Goal: Obtain resource: Download file/media

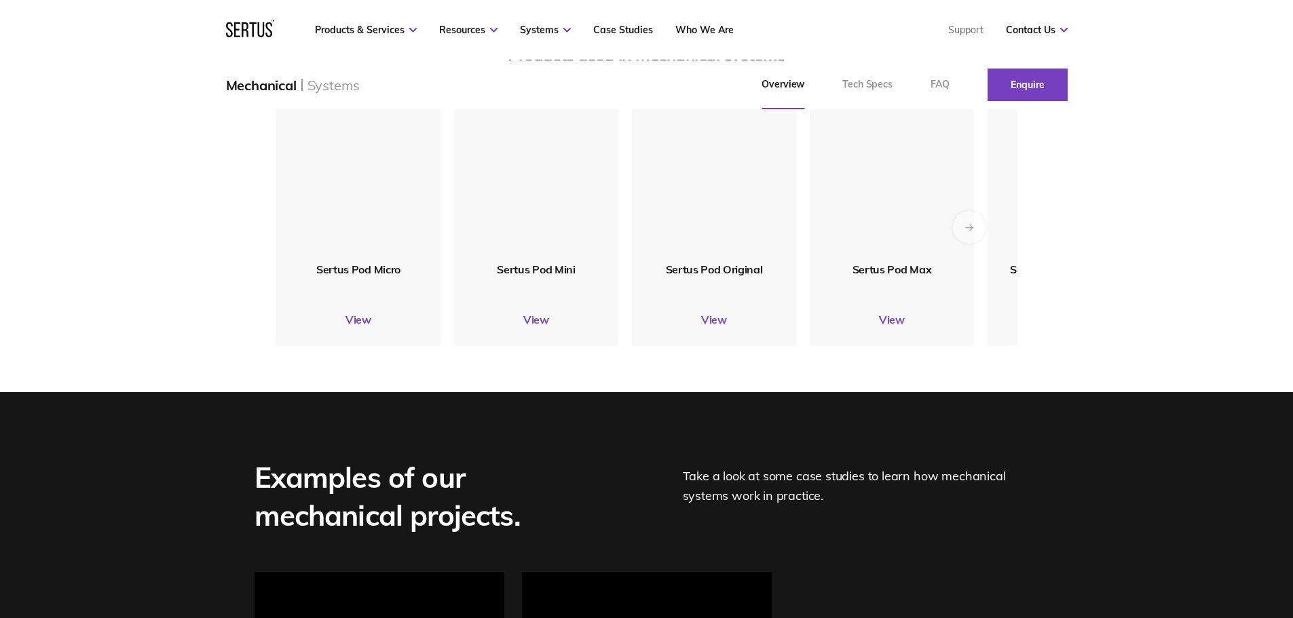
scroll to position [1543, 0]
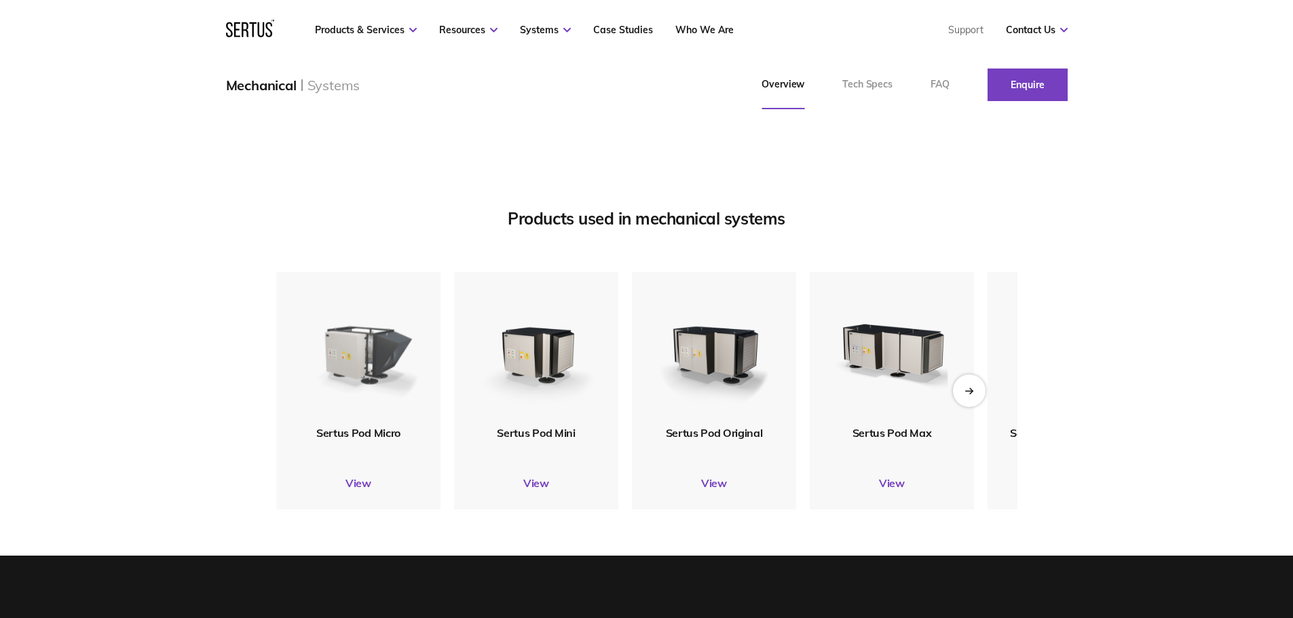
click at [360, 410] on img at bounding box center [358, 349] width 132 height 156
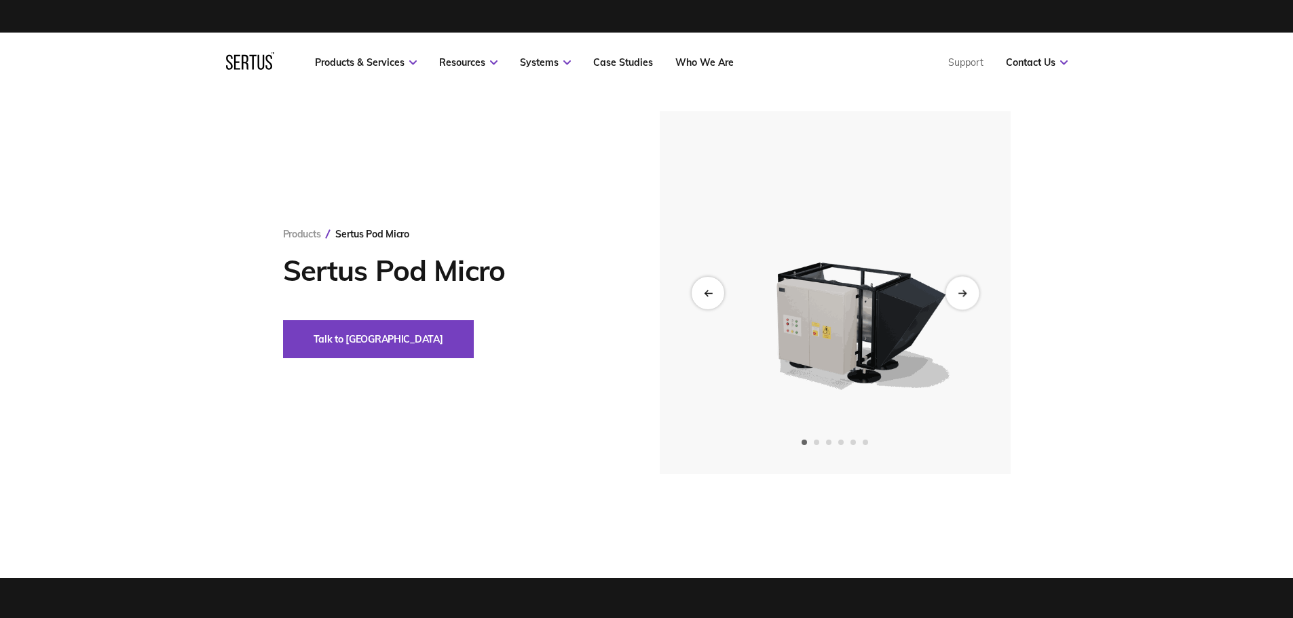
click at [971, 296] on div "Next slide" at bounding box center [961, 292] width 33 height 33
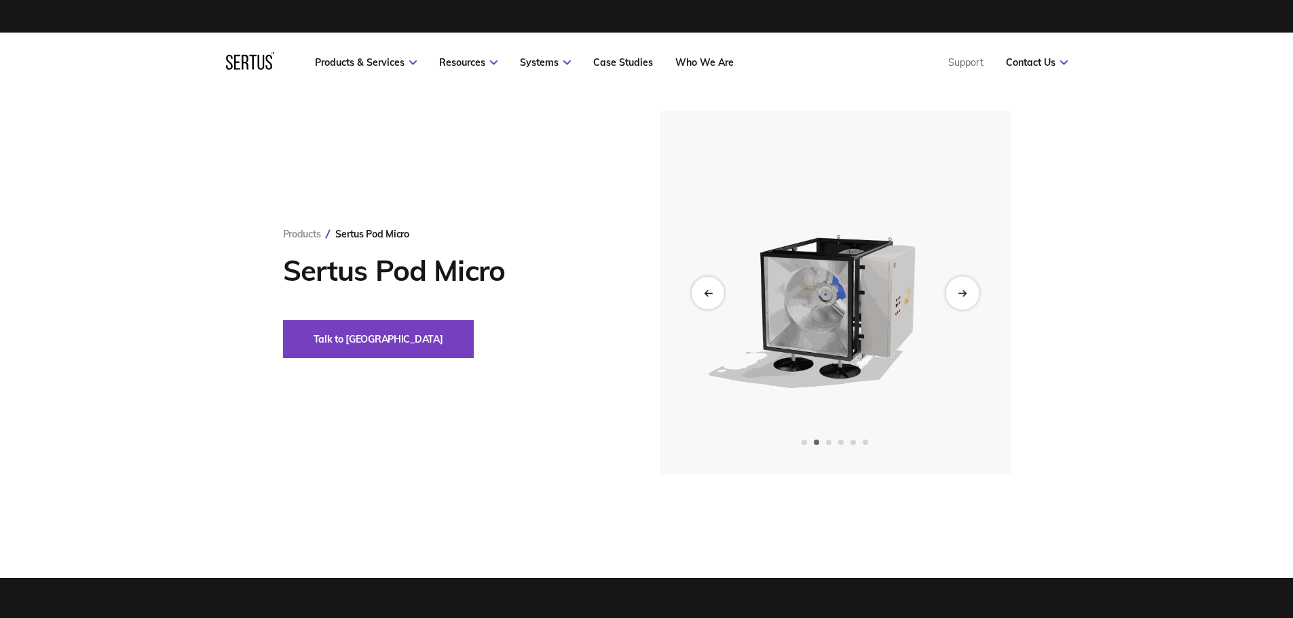
click at [966, 289] on icon "Next slide" at bounding box center [961, 292] width 9 height 7
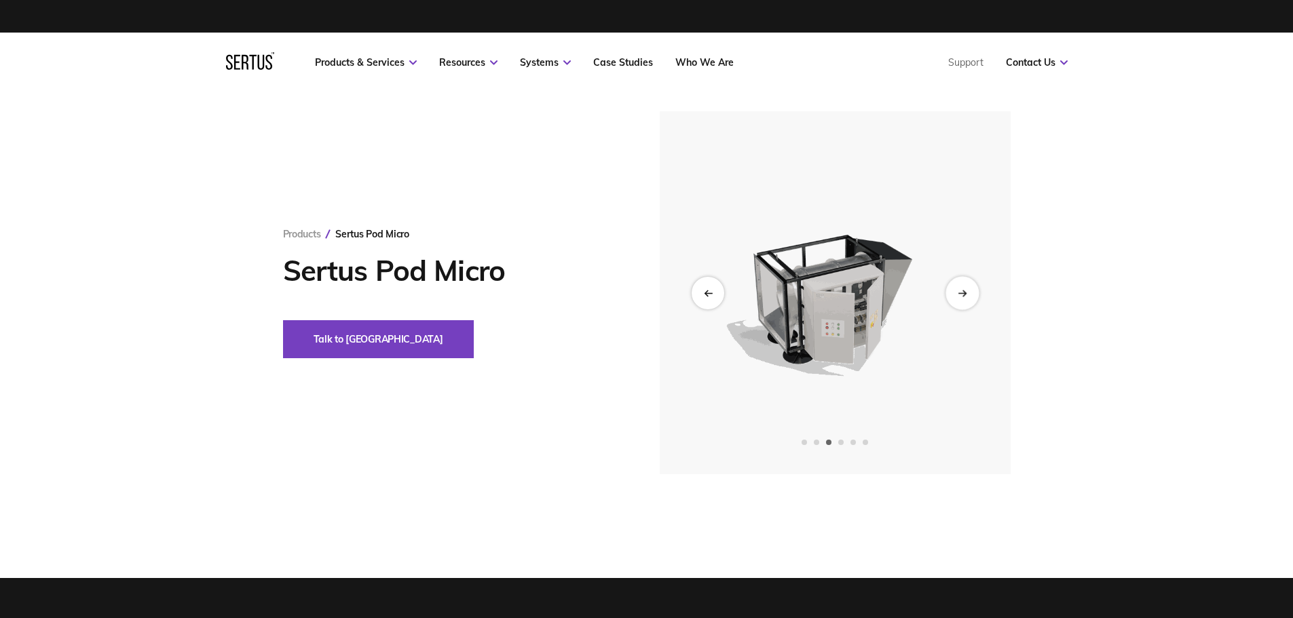
click at [961, 292] on icon "Next slide" at bounding box center [961, 292] width 9 height 7
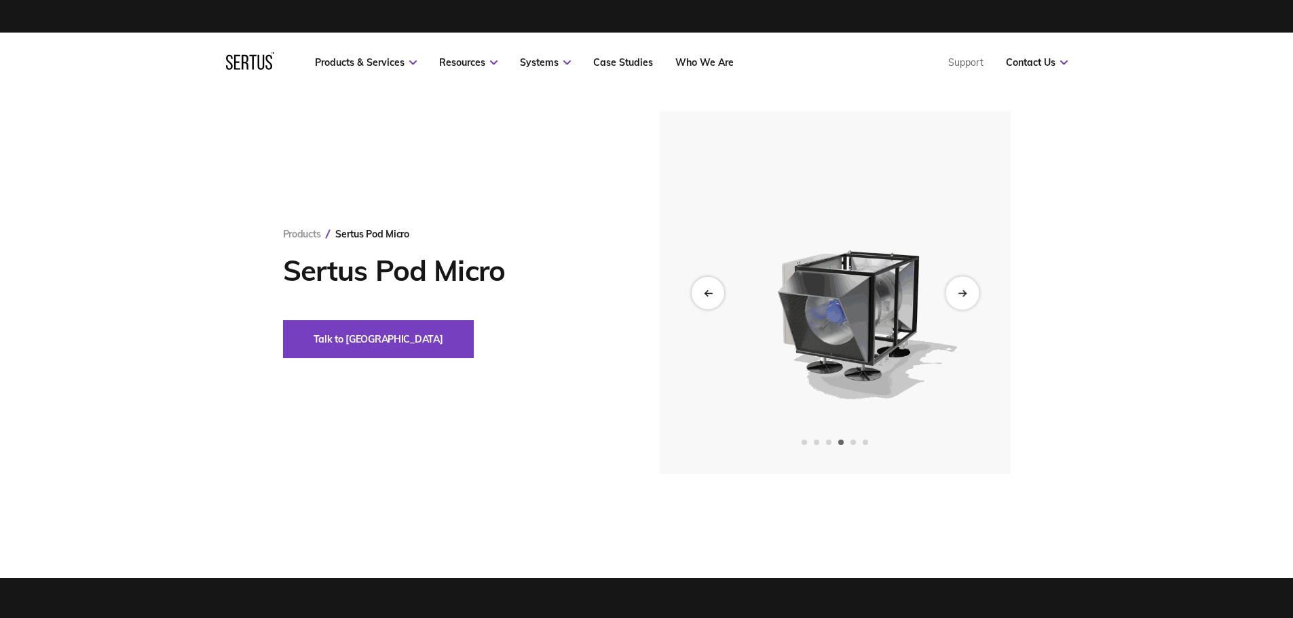
click at [961, 292] on icon "Next slide" at bounding box center [961, 292] width 9 height 7
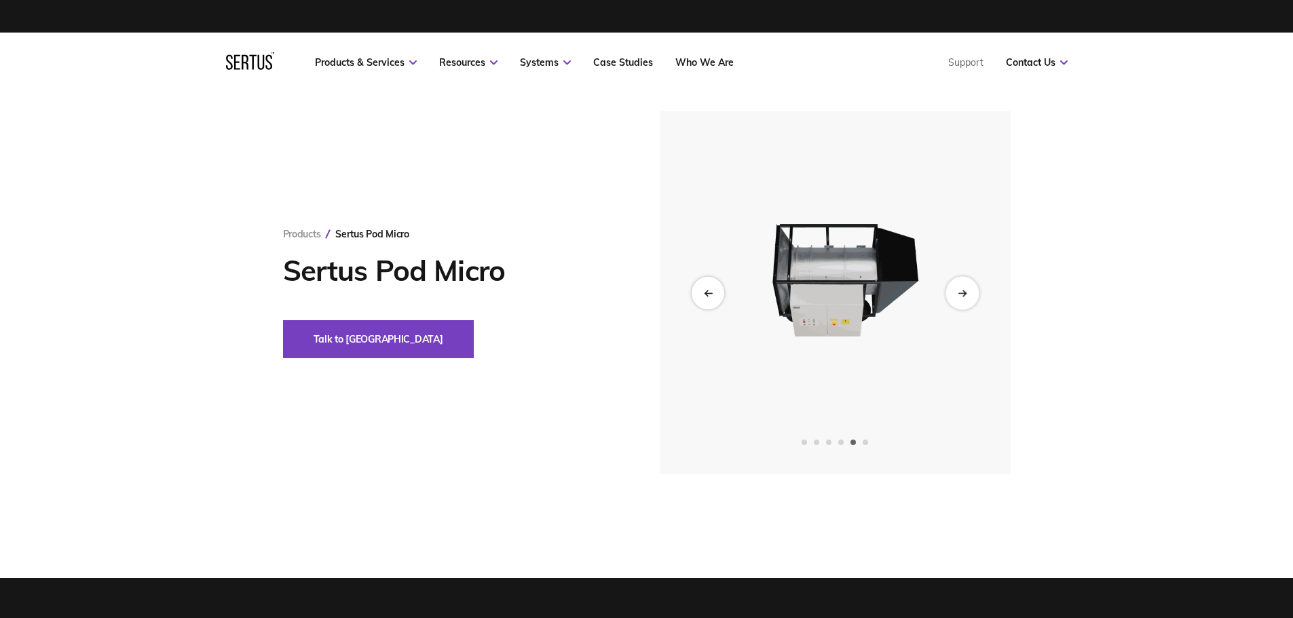
click at [961, 292] on icon "Next slide" at bounding box center [961, 292] width 9 height 7
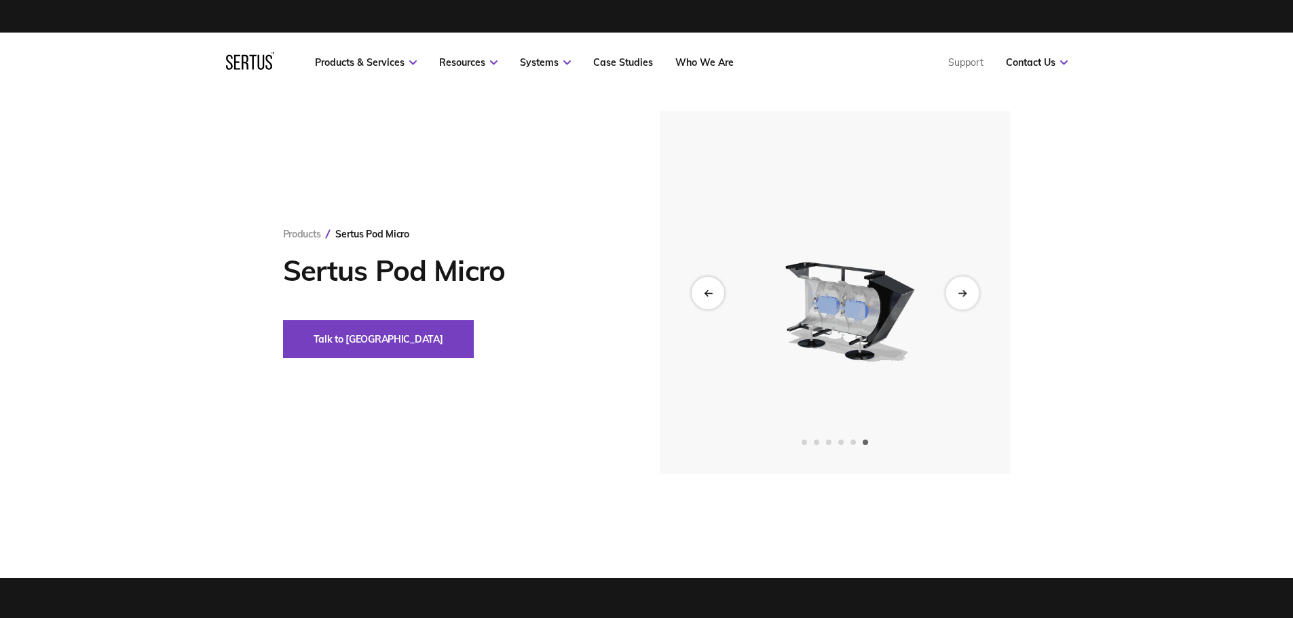
click at [961, 292] on icon "Next slide" at bounding box center [961, 292] width 9 height 7
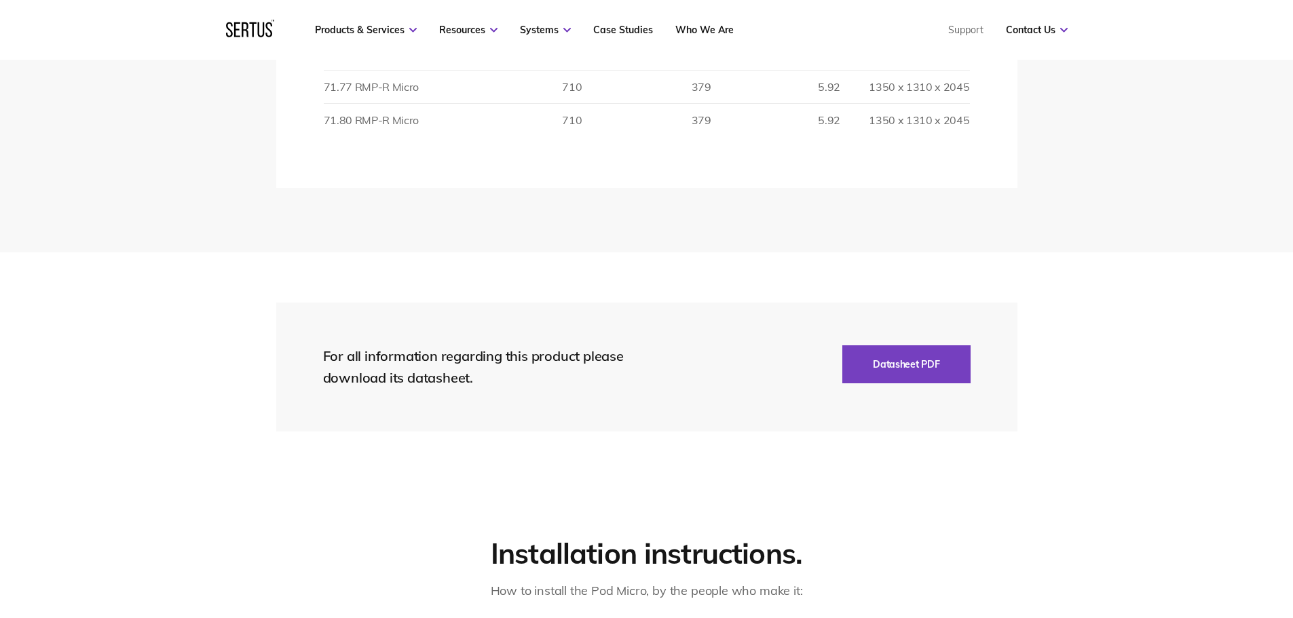
scroll to position [2578, 0]
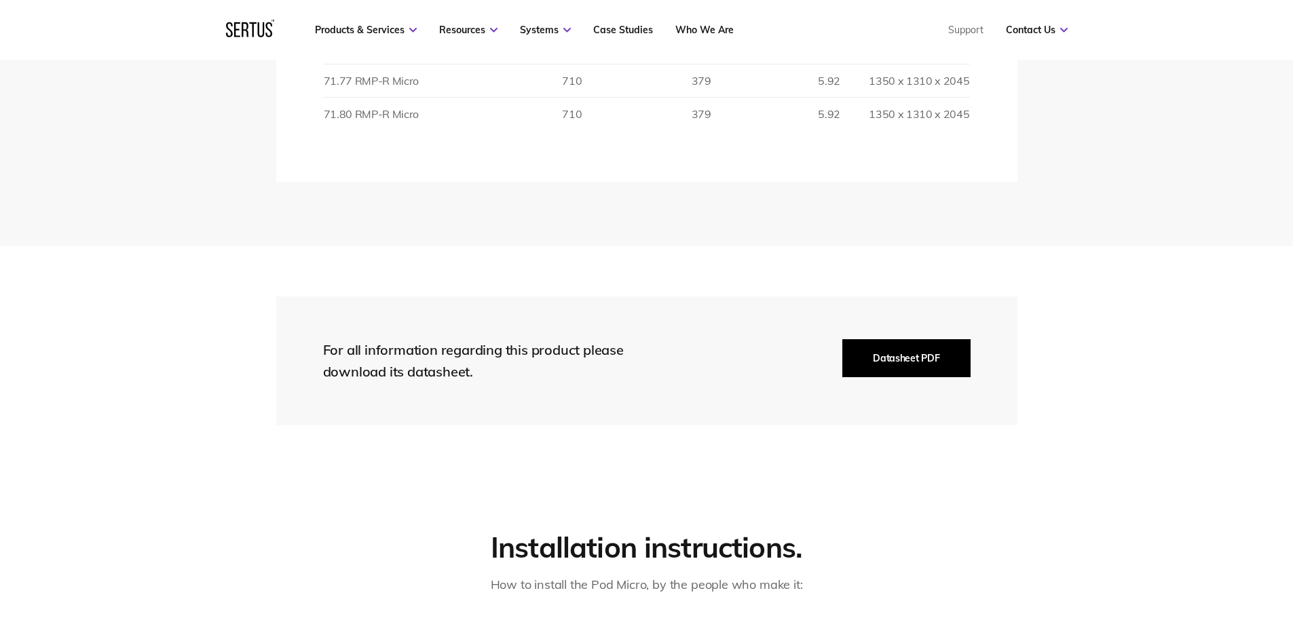
click at [877, 364] on button "Datasheet PDF" at bounding box center [906, 358] width 128 height 38
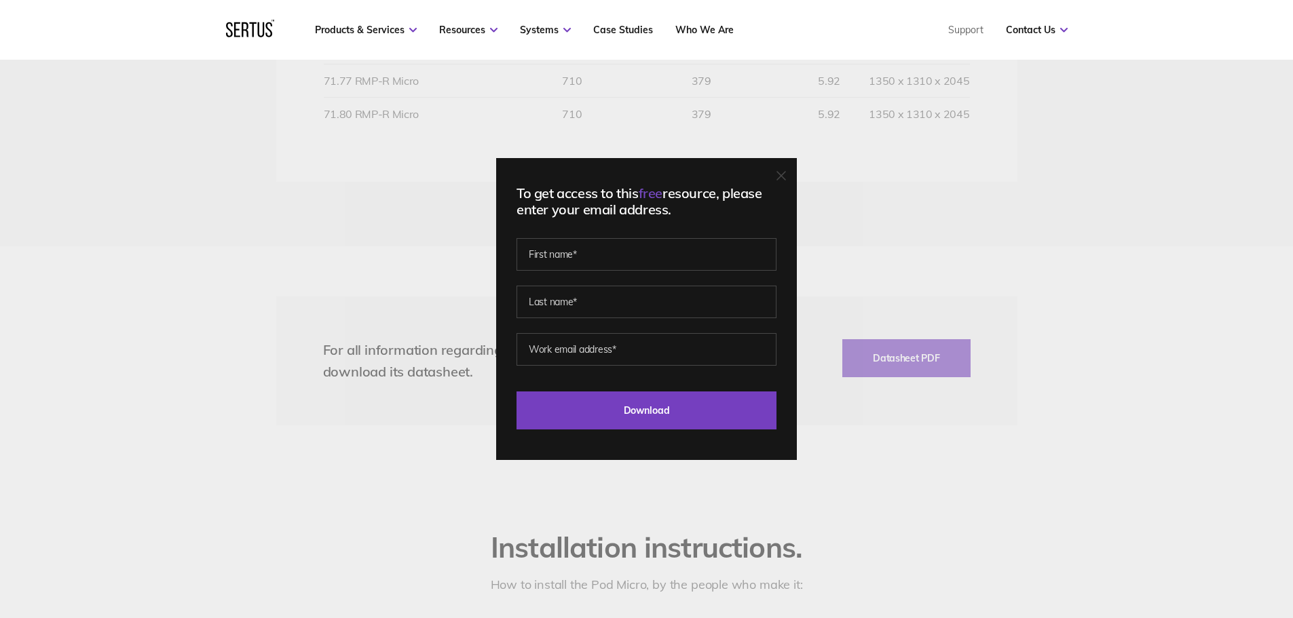
click at [786, 174] on icon at bounding box center [780, 175] width 9 height 9
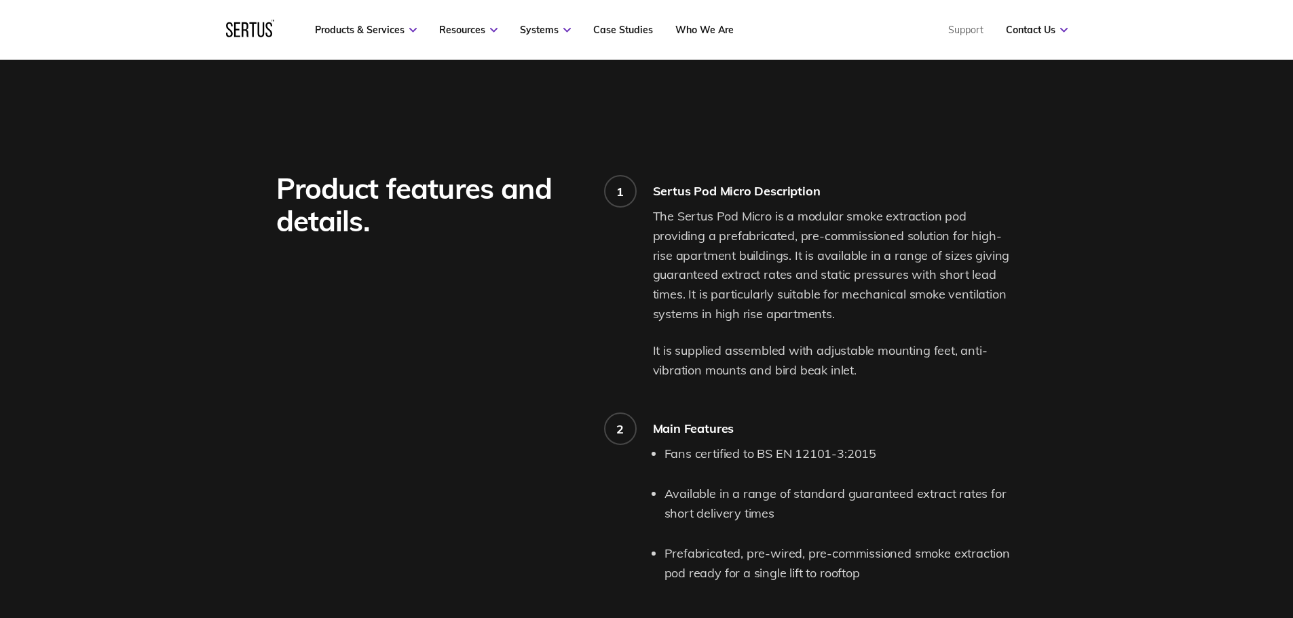
scroll to position [1018, 0]
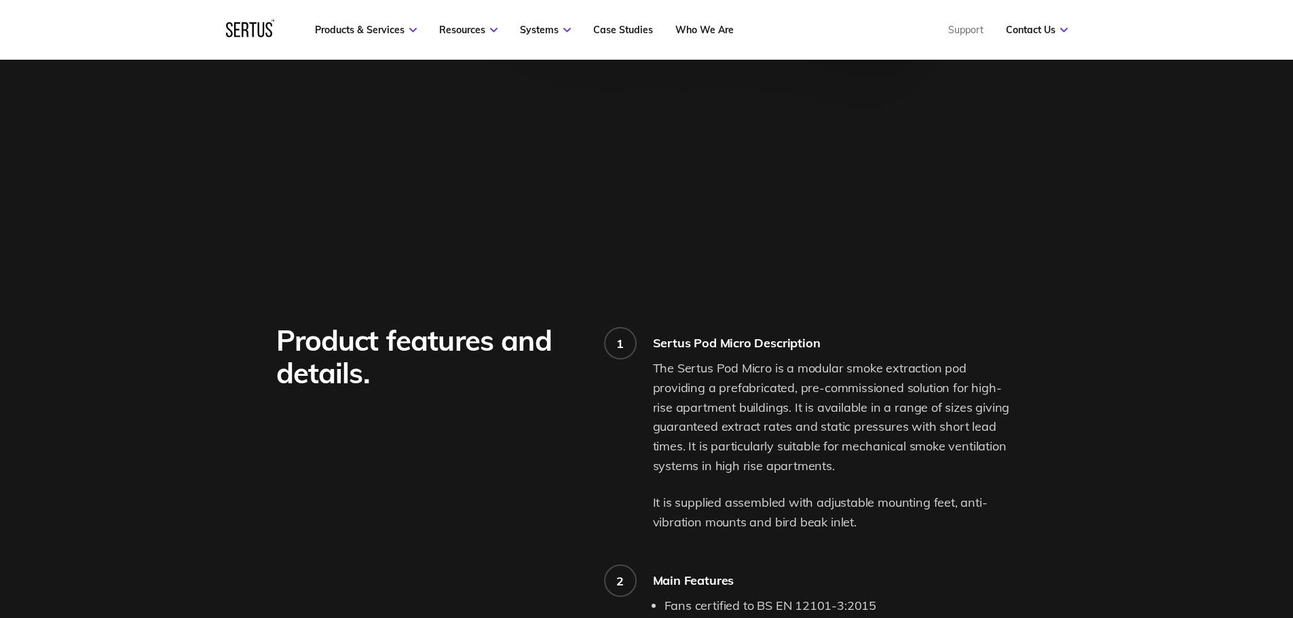
scroll to position [1543, 0]
